Goal: Register for event/course

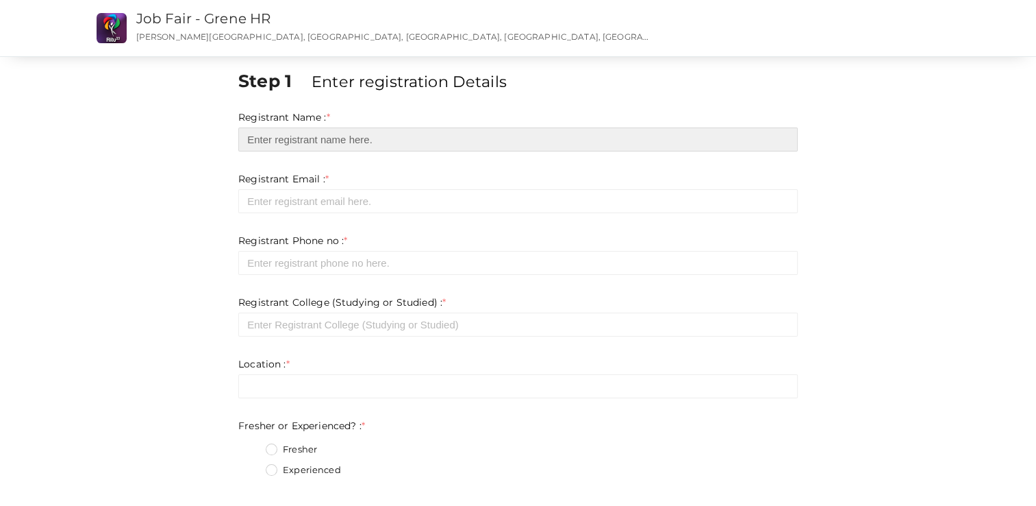
click at [309, 141] on input "text" at bounding box center [518, 139] width 560 height 24
type input "[PERSON_NAME]"
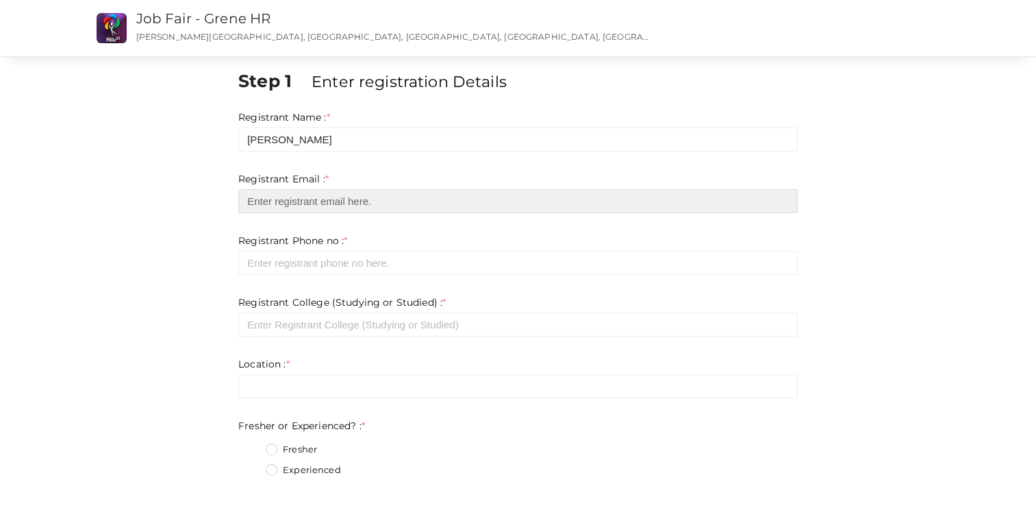
type input "gangaanilkumar755@gmail.com"
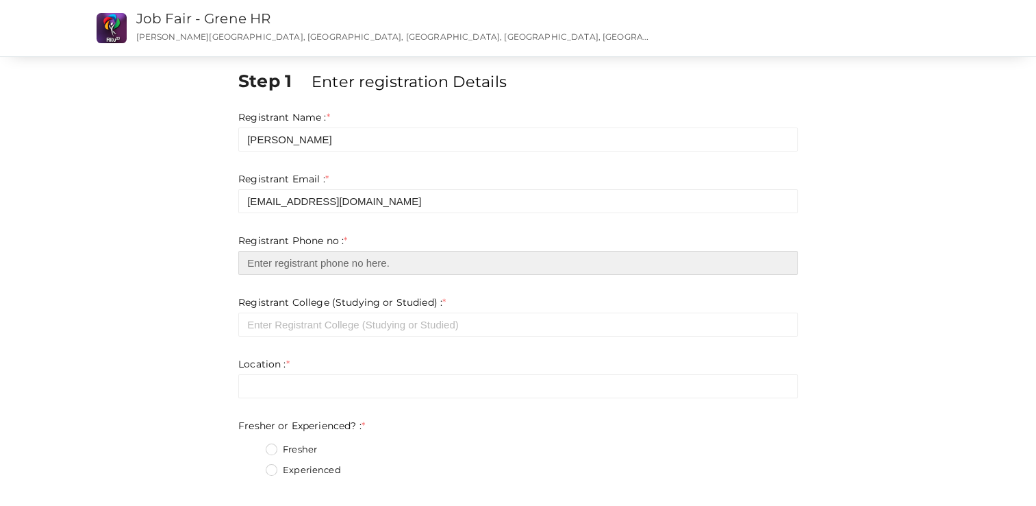
type input "7559986125"
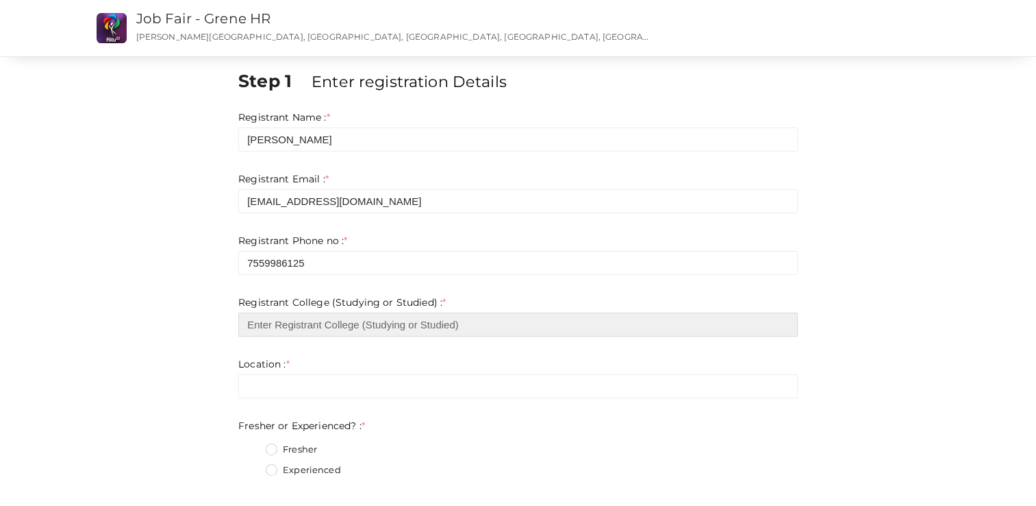
type input "Government Engineering College Idukki"
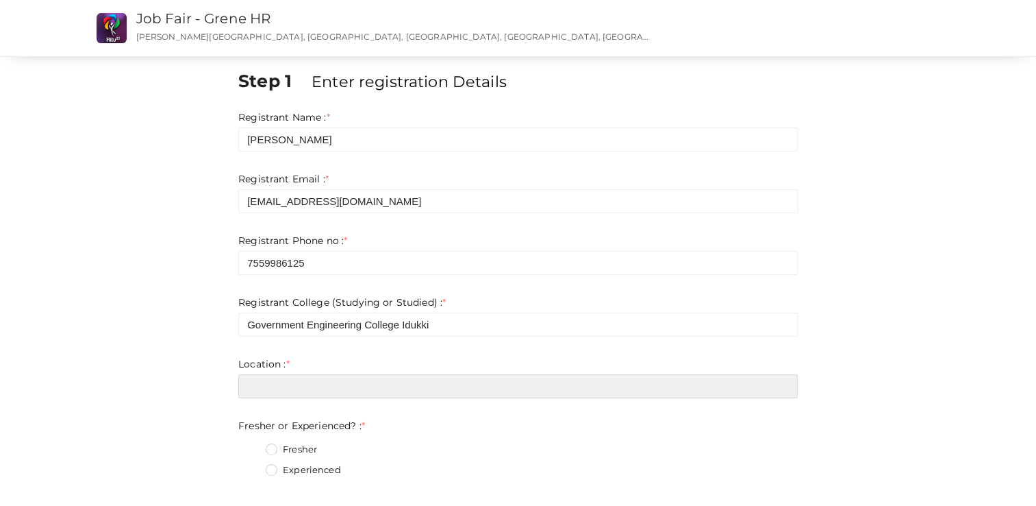
type input "Idukki"
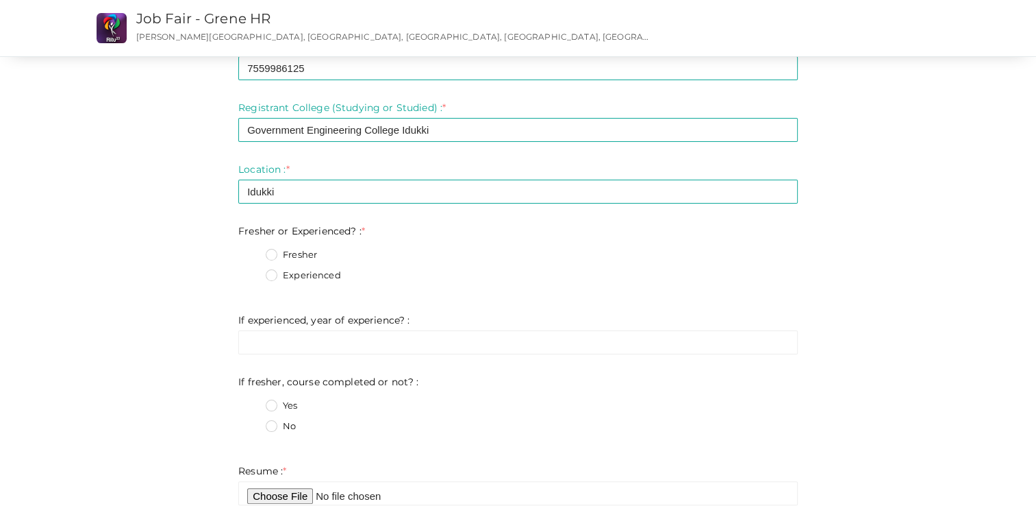
scroll to position [207, 0]
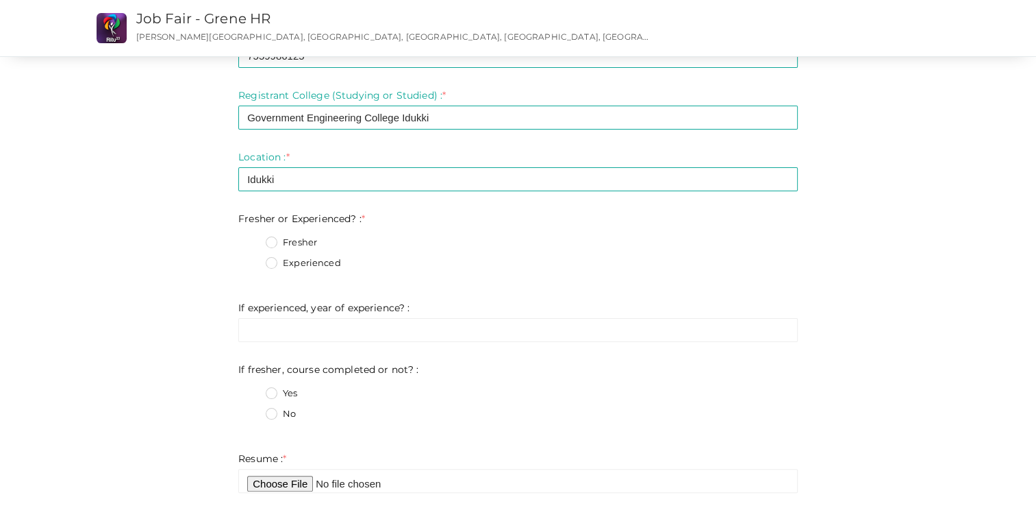
click at [277, 240] on ng-form "Fresher or Experienced? : * Fresher Experienced Invalid Email Required. Limit e…" at bounding box center [518, 246] width 560 height 68
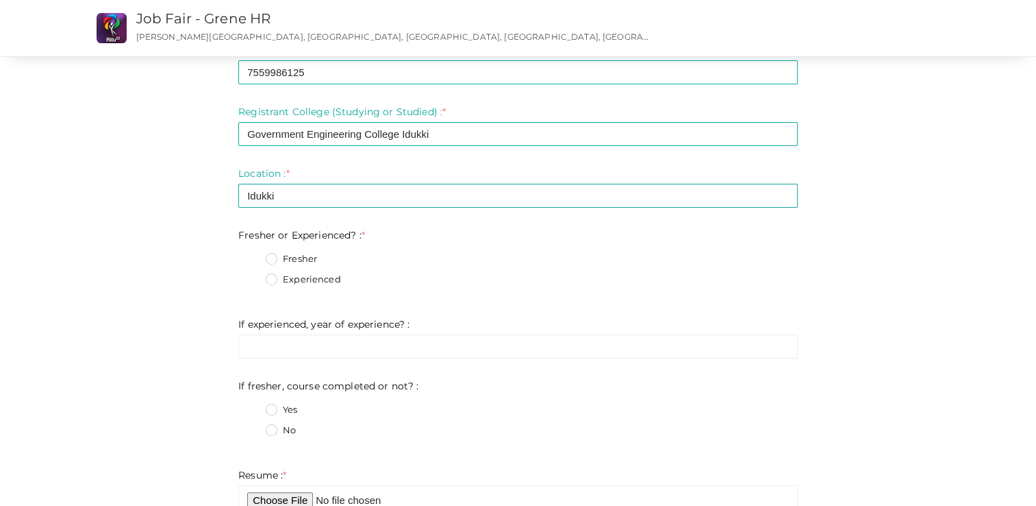
click at [271, 254] on label "Fresher" at bounding box center [291, 259] width 51 height 14
click at [252, 255] on Experienced\?\+0 "Fresher" at bounding box center [252, 255] width 0 height 0
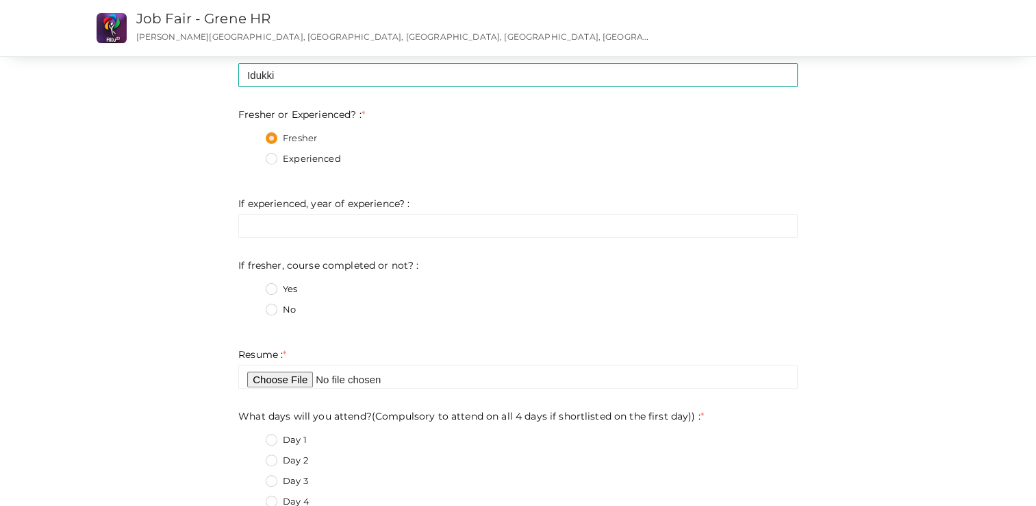
scroll to position [330, 0]
click at [266, 303] on label "No" at bounding box center [281, 307] width 30 height 14
click at [252, 303] on not\?\+1 "No" at bounding box center [252, 303] width 0 height 0
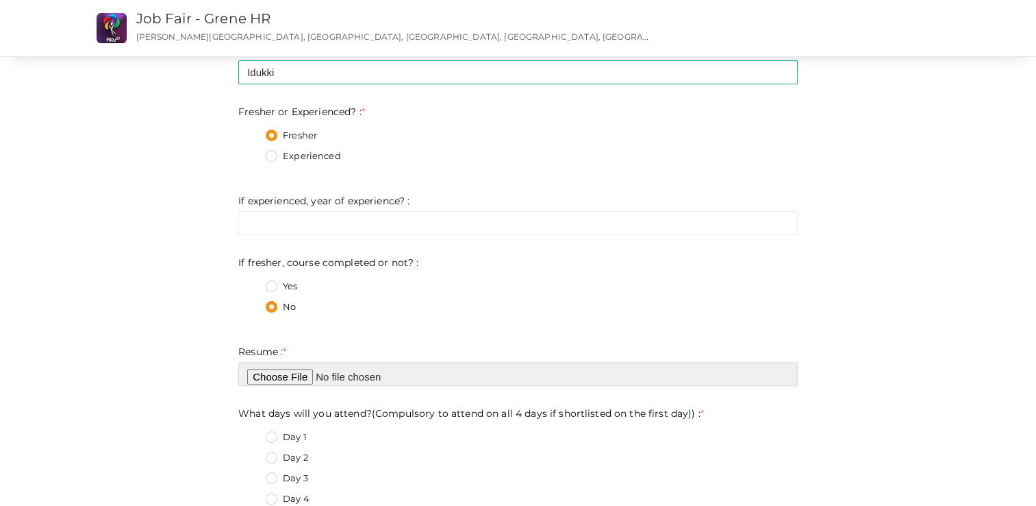
click at [282, 367] on input "file" at bounding box center [518, 374] width 560 height 24
type input "C:\fakepath\Ganga Anilkumar_resume.pdf"
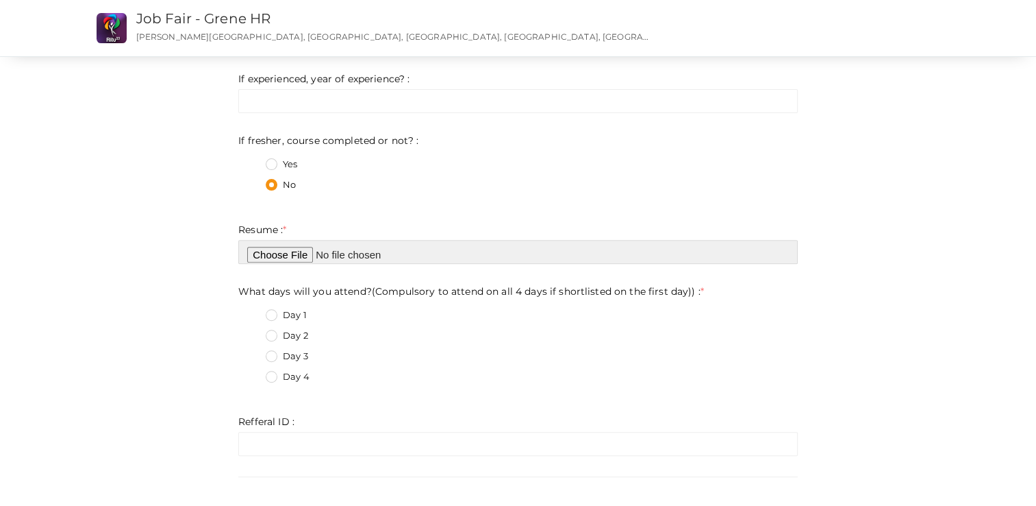
scroll to position [460, 0]
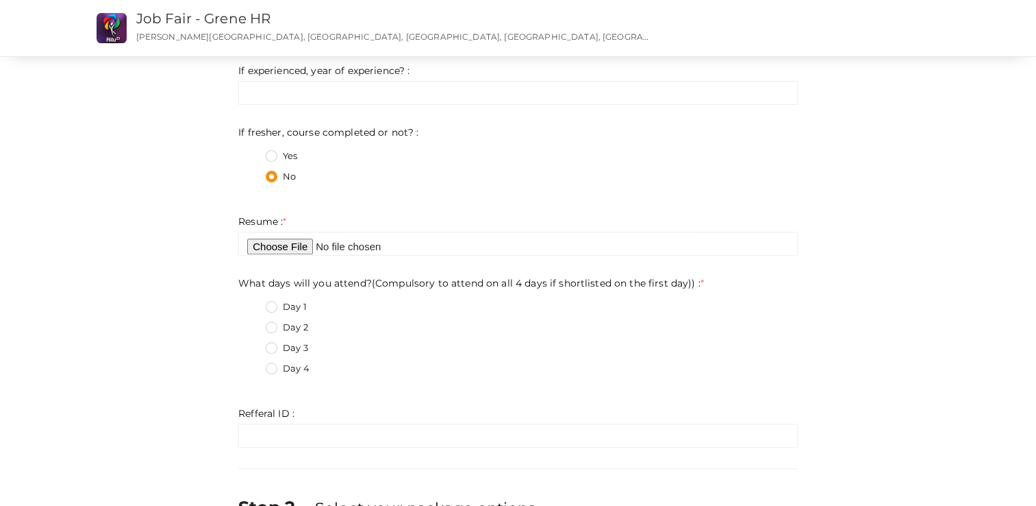
click at [271, 345] on label "Day 3" at bounding box center [287, 348] width 42 height 14
click at [252, 344] on day\)\)\+2 "Day 3" at bounding box center [252, 344] width 0 height 0
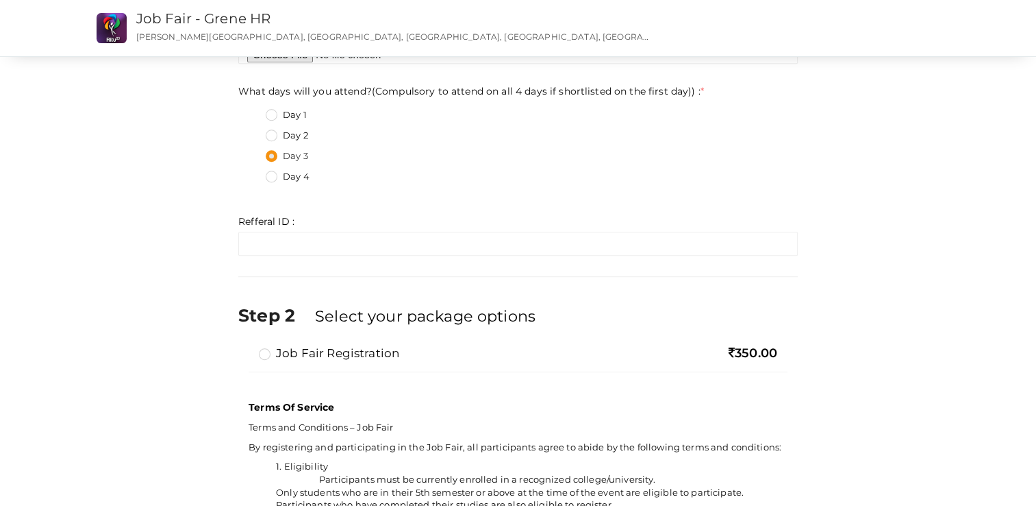
scroll to position [652, 0]
click at [264, 357] on label "Job Fair Registration" at bounding box center [329, 353] width 140 height 16
click at [245, 347] on input "Job Fair Registration" at bounding box center [245, 347] width 0 height 0
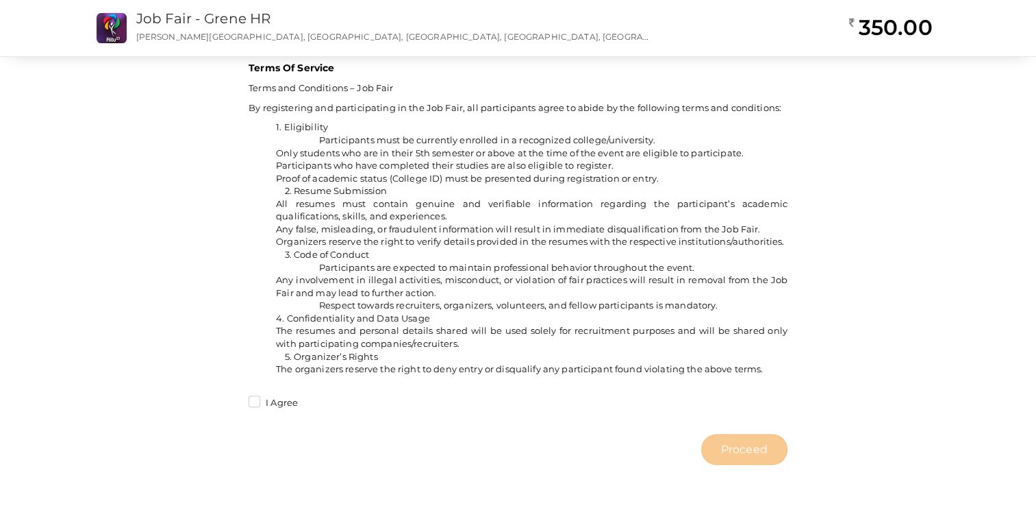
click at [255, 400] on label "I Agree" at bounding box center [273, 403] width 49 height 14
click at [235, 399] on input "I Agree" at bounding box center [235, 399] width 0 height 0
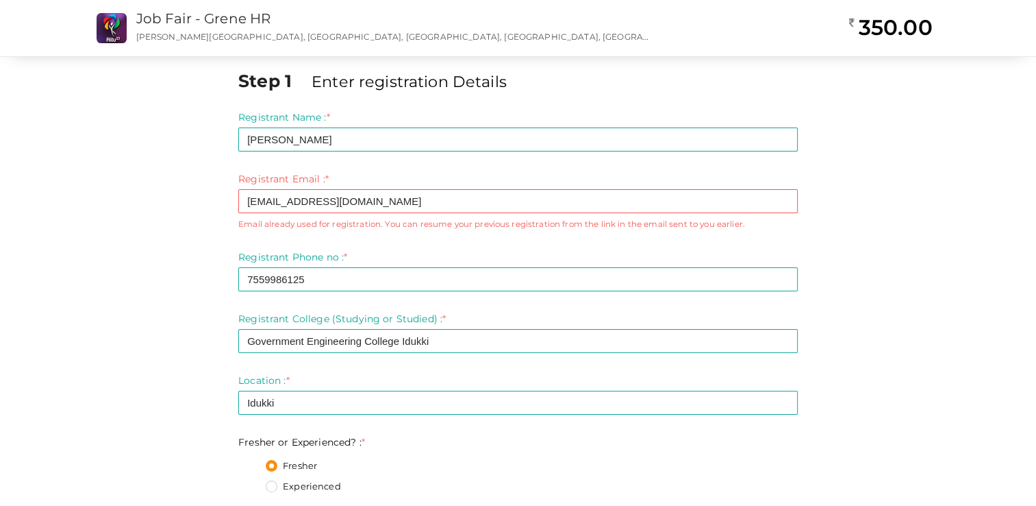
scroll to position [0, 0]
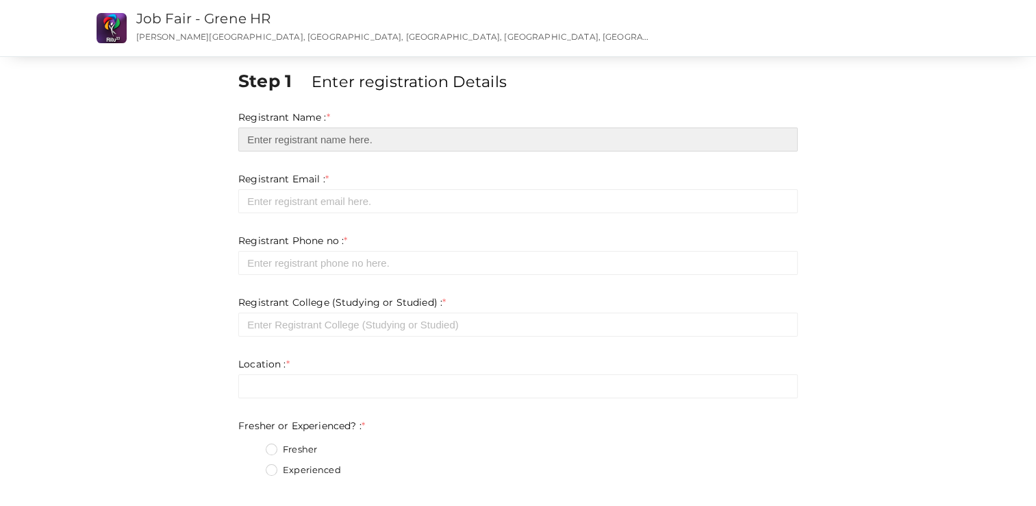
click at [253, 140] on input "text" at bounding box center [518, 139] width 560 height 24
type input "Ganga Anilkumar"
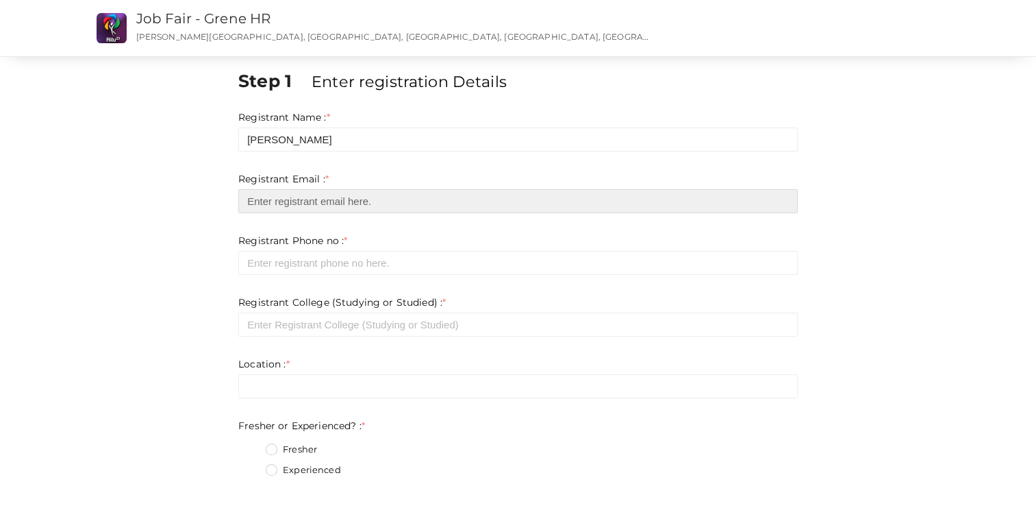
type input "gangaanilkumar755@gmail.com"
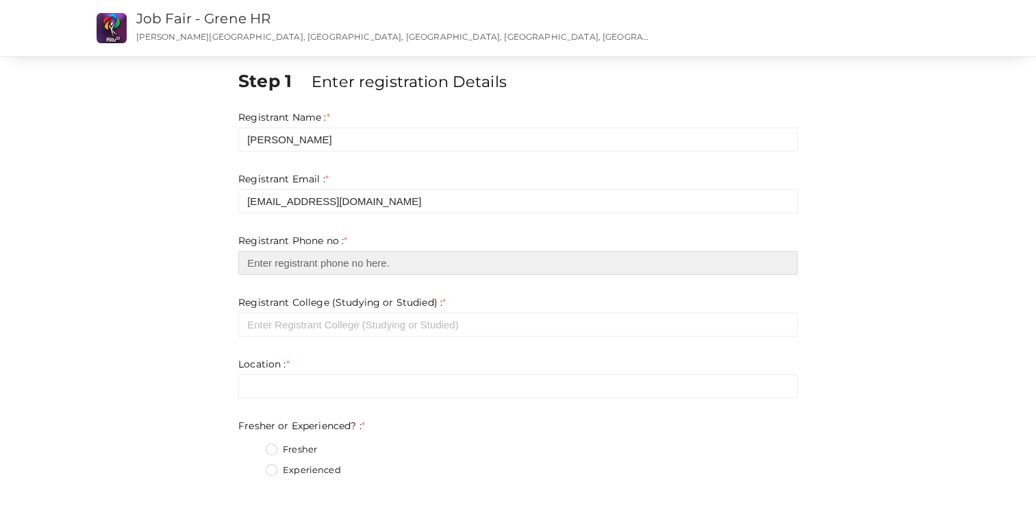
type input "7559986125"
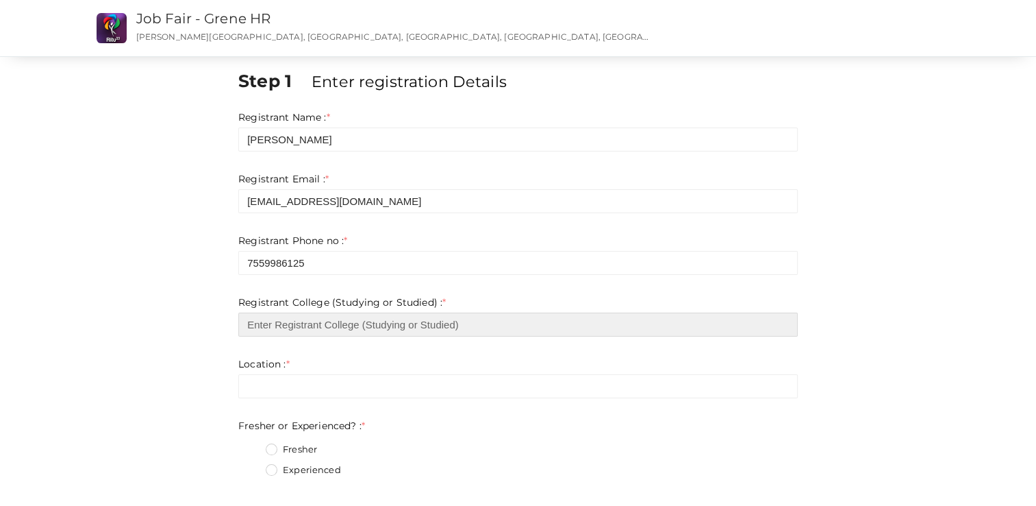
type input "Government Engineering College Idukki"
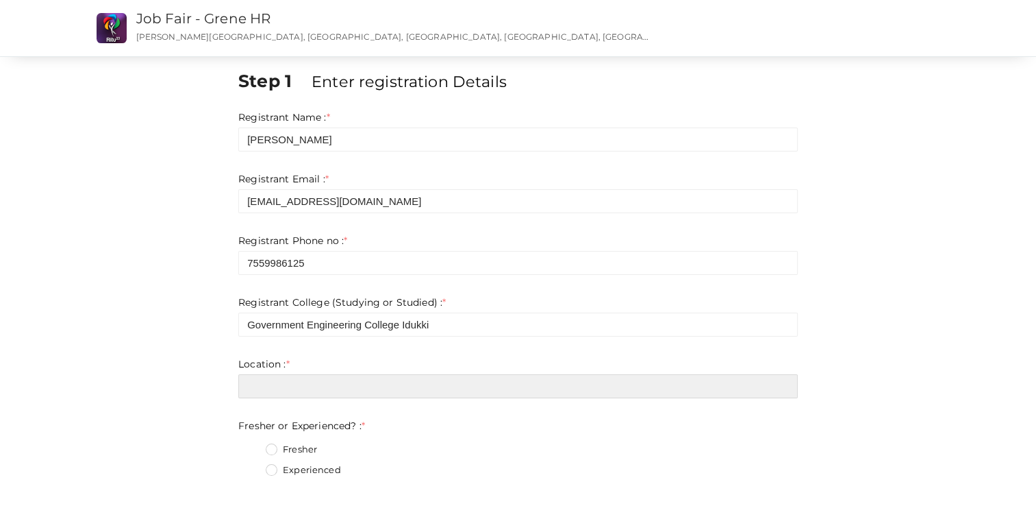
type input "Idukki"
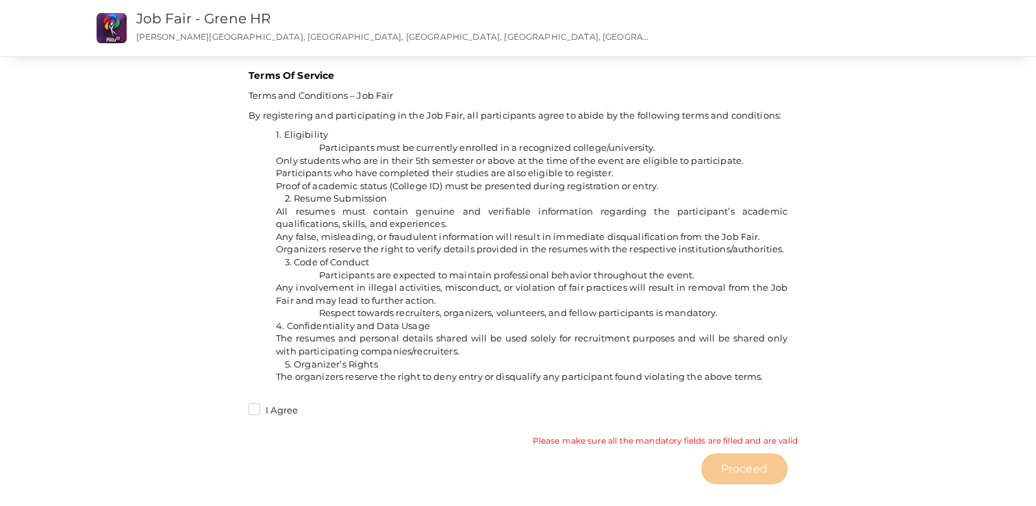
scroll to position [982, 0]
click at [257, 419] on label "I Agree" at bounding box center [273, 413] width 49 height 14
click at [235, 408] on input "I Agree" at bounding box center [235, 408] width 0 height 0
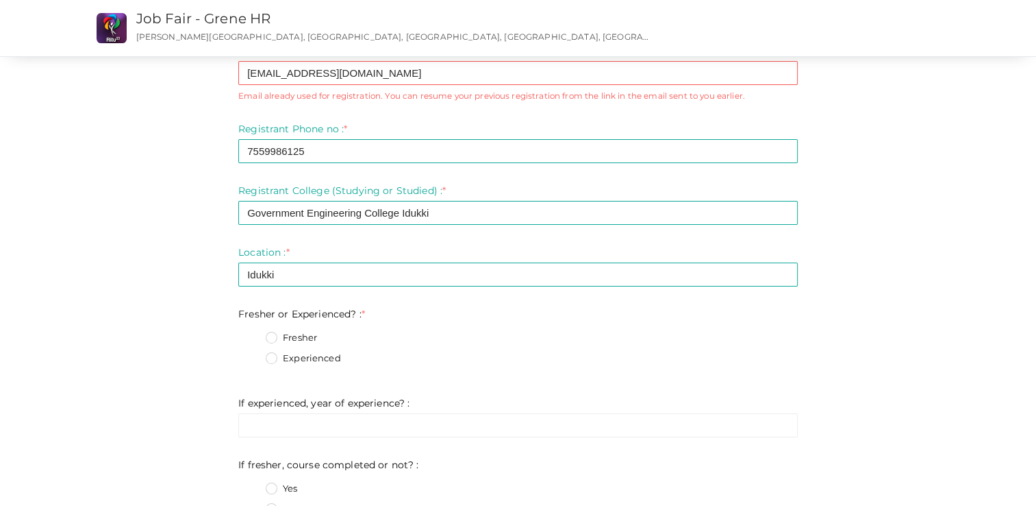
scroll to position [129, 0]
click at [269, 333] on label "Fresher" at bounding box center [291, 337] width 51 height 14
click at [252, 333] on Experienced\?\+0 "Fresher" at bounding box center [252, 333] width 0 height 0
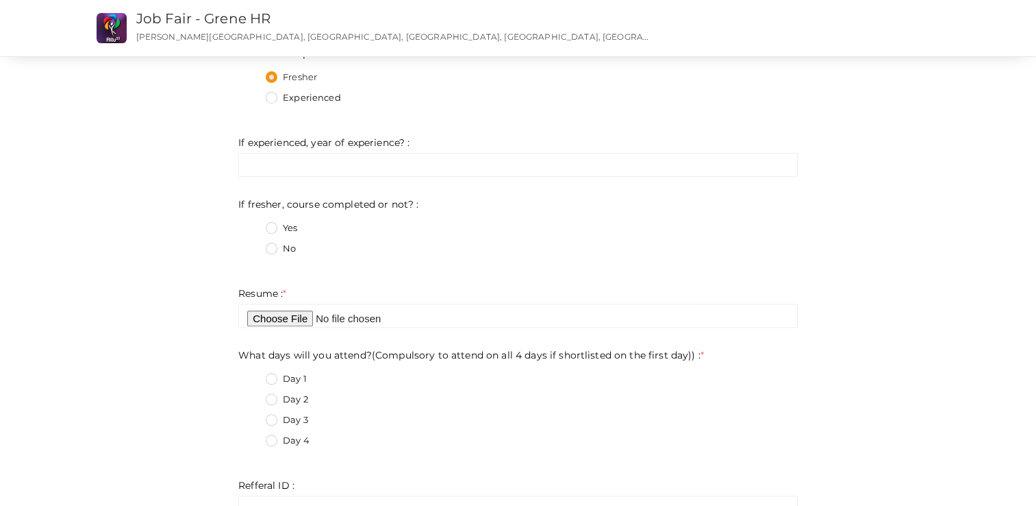
scroll to position [389, 0]
click at [271, 251] on label "No" at bounding box center [281, 248] width 30 height 14
click at [252, 244] on not\?\+1 "No" at bounding box center [252, 244] width 0 height 0
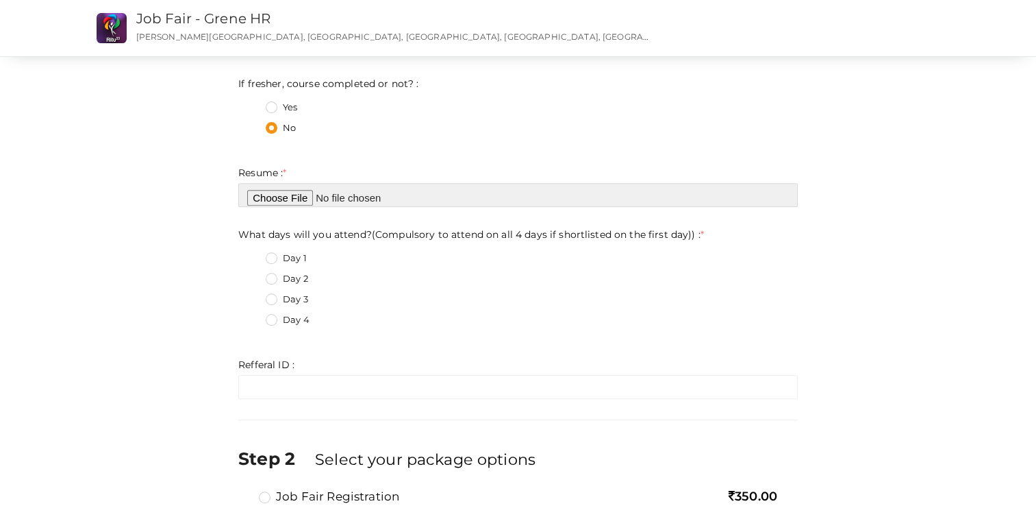
click at [282, 197] on input "file" at bounding box center [518, 195] width 560 height 24
type input "C:\fakepath\Ganga Anilkumar_resume.pdf"
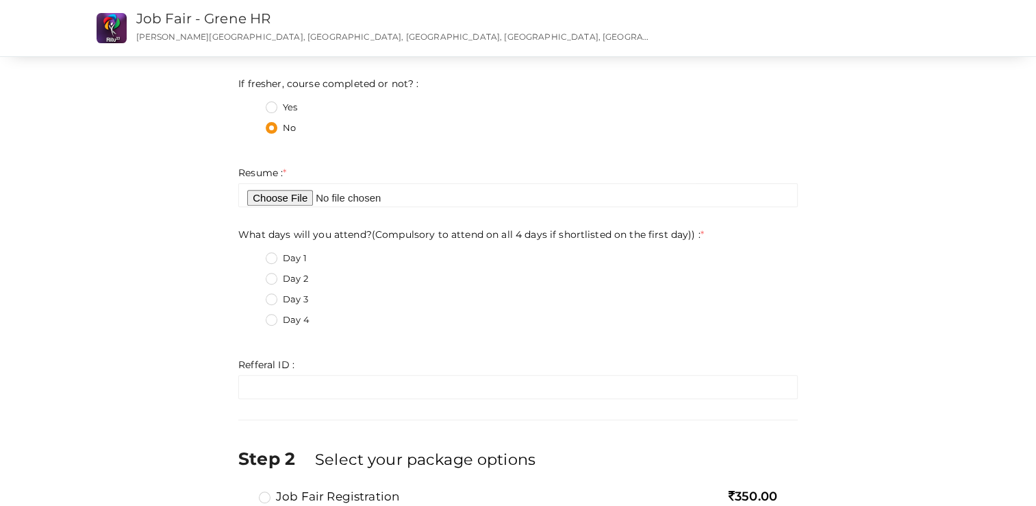
click at [271, 299] on label "Day 3" at bounding box center [287, 300] width 42 height 14
click at [252, 295] on day\)\)\+2 "Day 3" at bounding box center [252, 295] width 0 height 0
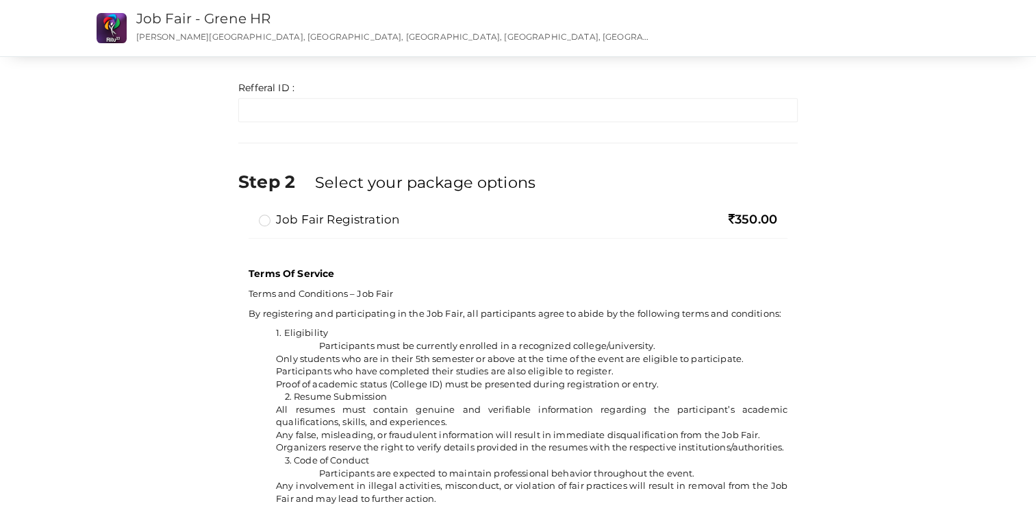
scroll to position [792, 0]
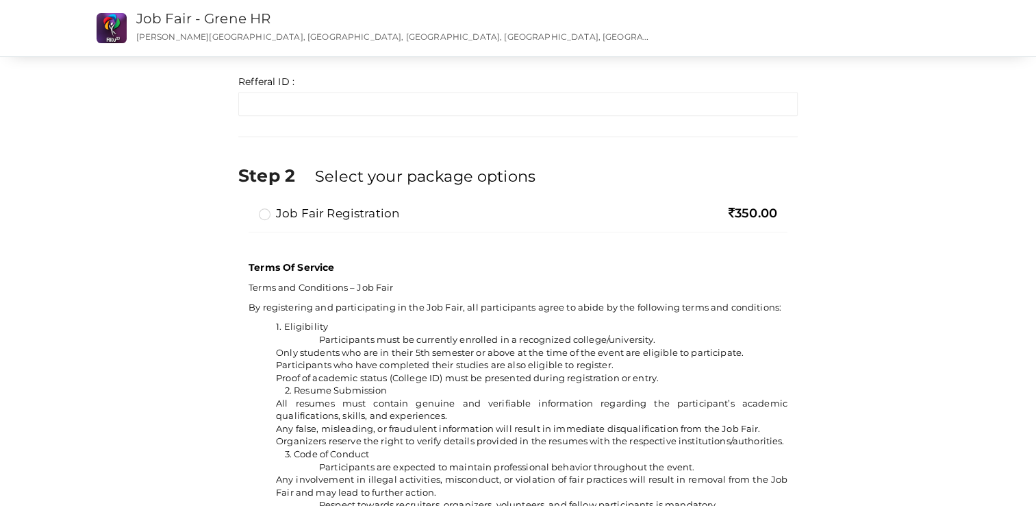
click at [259, 216] on label "Job Fair Registration" at bounding box center [329, 213] width 140 height 16
click at [245, 208] on input "Job Fair Registration" at bounding box center [245, 208] width 0 height 0
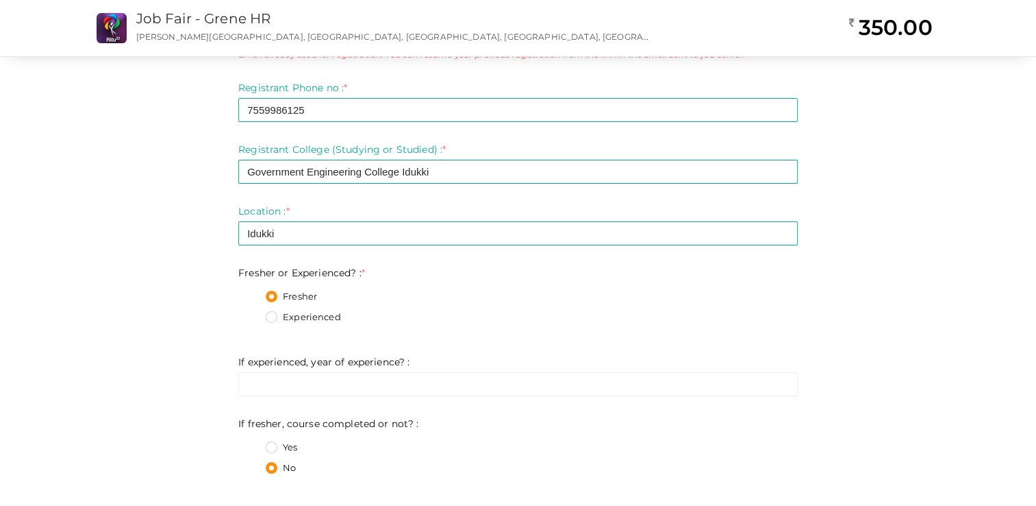
scroll to position [0, 0]
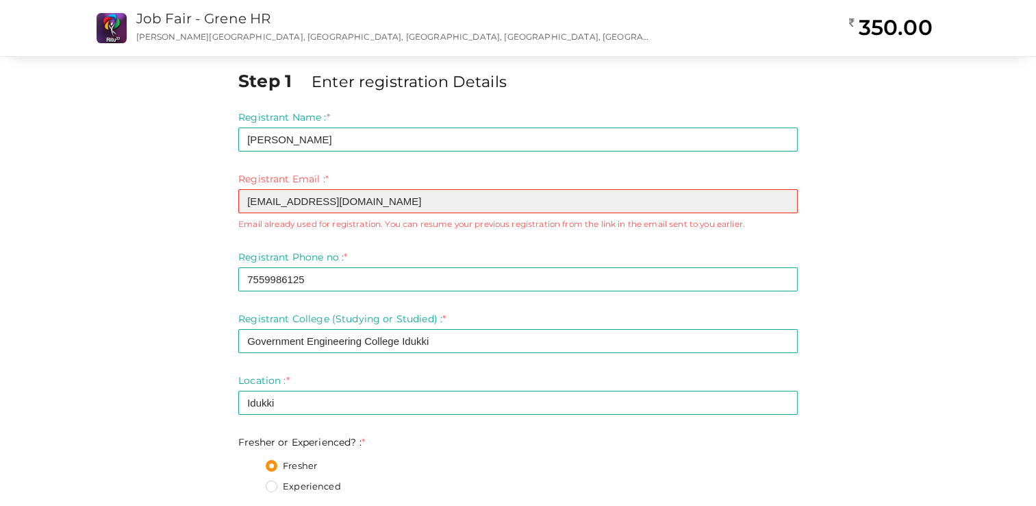
click at [335, 205] on input "gangaanilkumar755@gmail.com" at bounding box center [518, 201] width 560 height 24
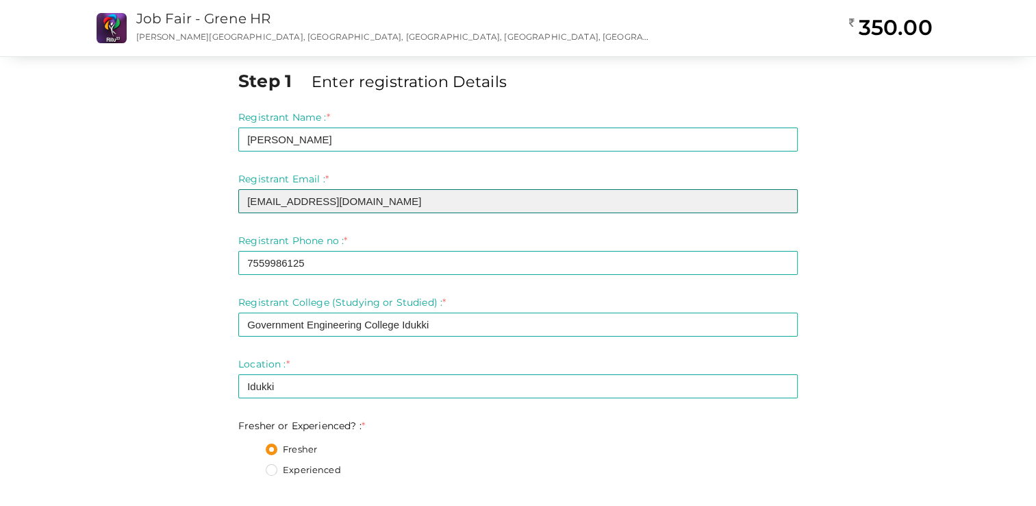
click at [265, 206] on input "gangaanilkumar@gmail.com" at bounding box center [518, 201] width 560 height 24
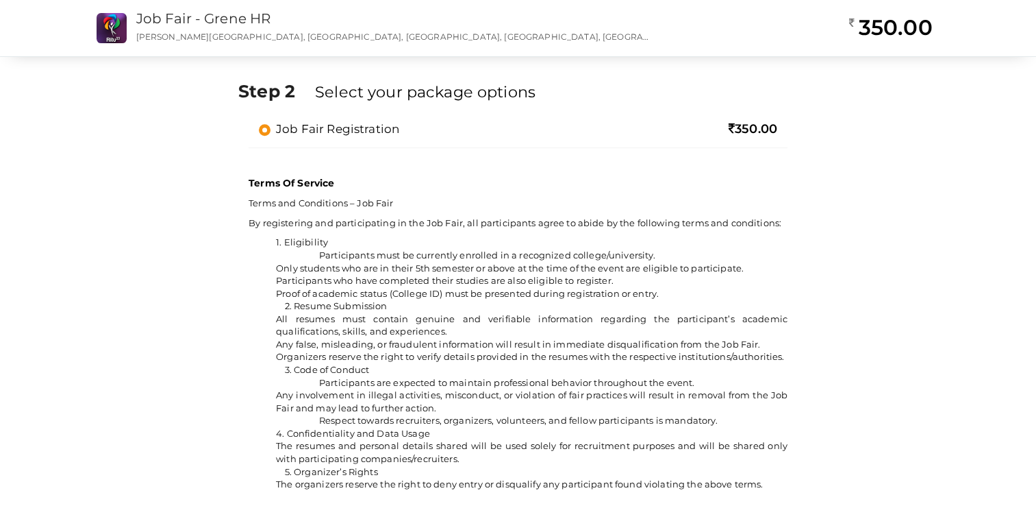
scroll to position [1023, 0]
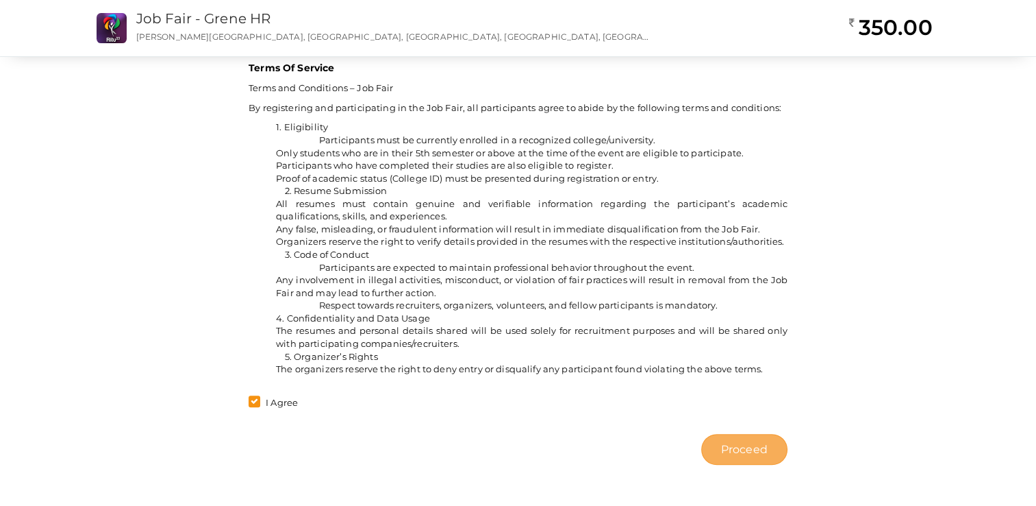
type input "[EMAIL_ADDRESS][DOMAIN_NAME]"
click at [514, 451] on span "Proceed" at bounding box center [744, 449] width 47 height 16
type input "N/A"
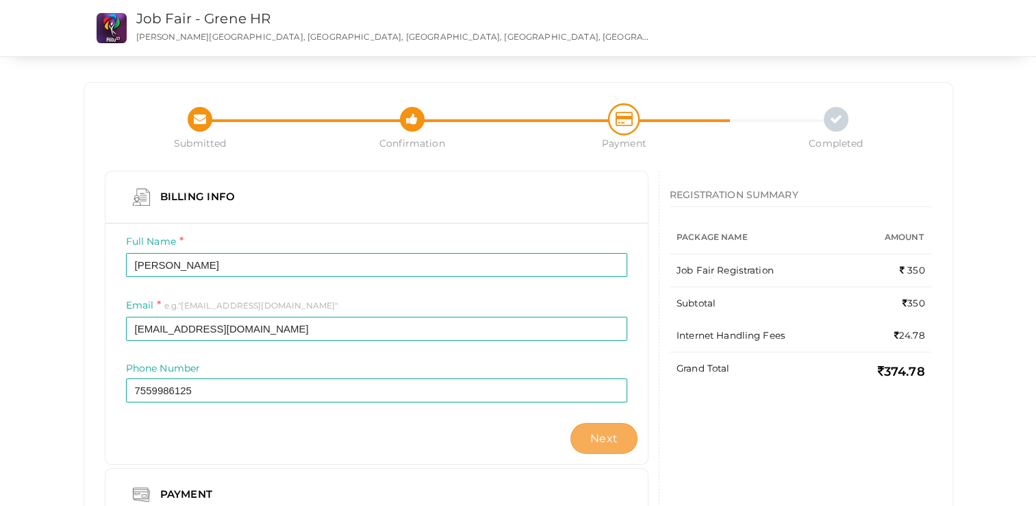
click at [514, 434] on button "Next" at bounding box center [604, 438] width 67 height 31
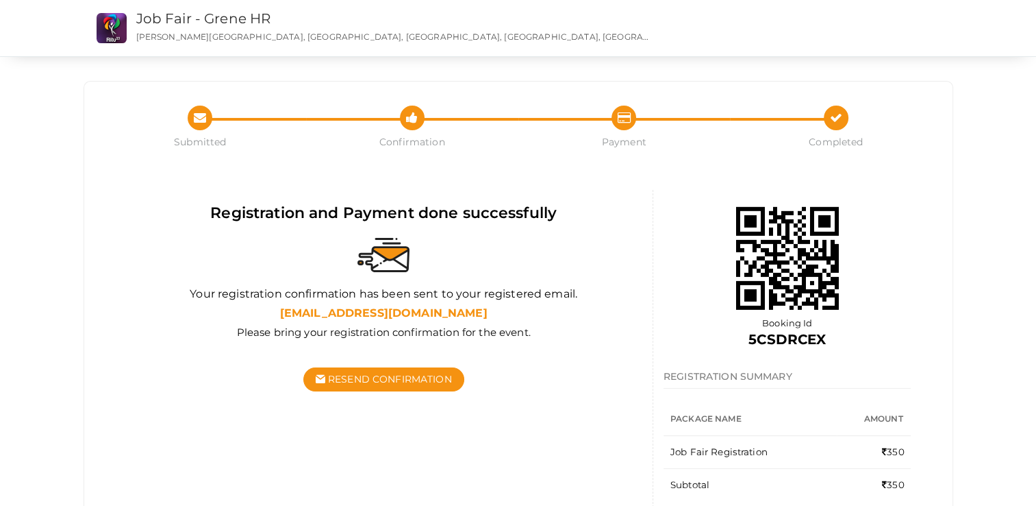
scroll to position [125, 0]
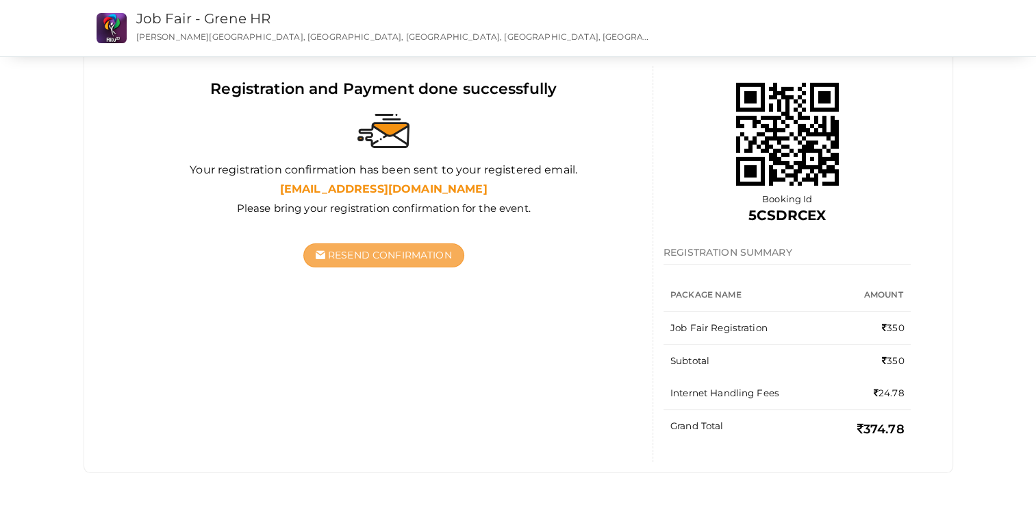
click at [365, 261] on button "Resend Confirmation" at bounding box center [383, 255] width 161 height 24
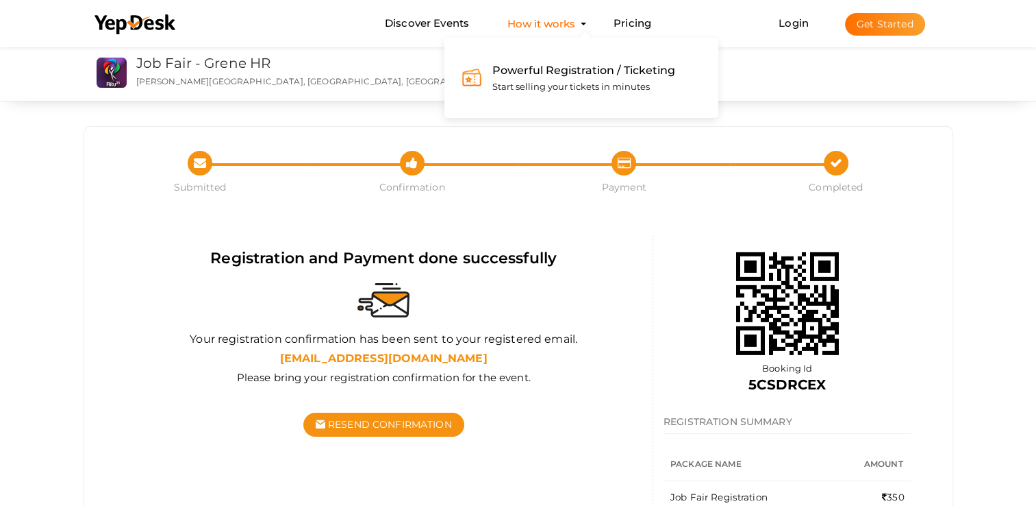
click at [578, 21] on button "How it works Powerful Registration / Ticketing Start selling your tickets in mi…" at bounding box center [542, 23] width 76 height 25
